Goal: Navigation & Orientation: Find specific page/section

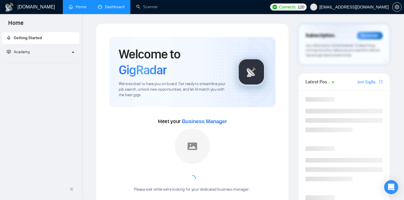
click at [120, 6] on link "Dashboard" at bounding box center [111, 6] width 27 height 5
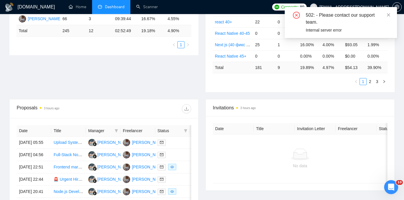
scroll to position [177, 0]
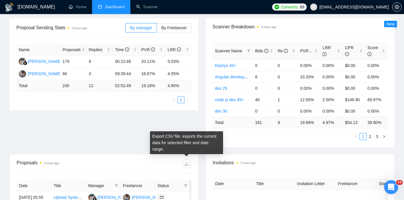
scroll to position [80, 0]
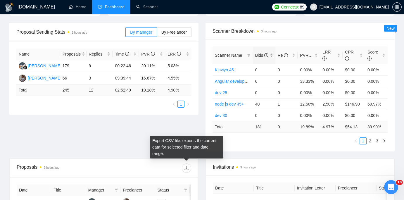
click at [259, 53] on span "Bids" at bounding box center [261, 55] width 13 height 5
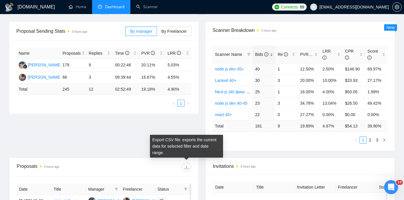
scroll to position [0, 0]
